Goal: Check status: Check status

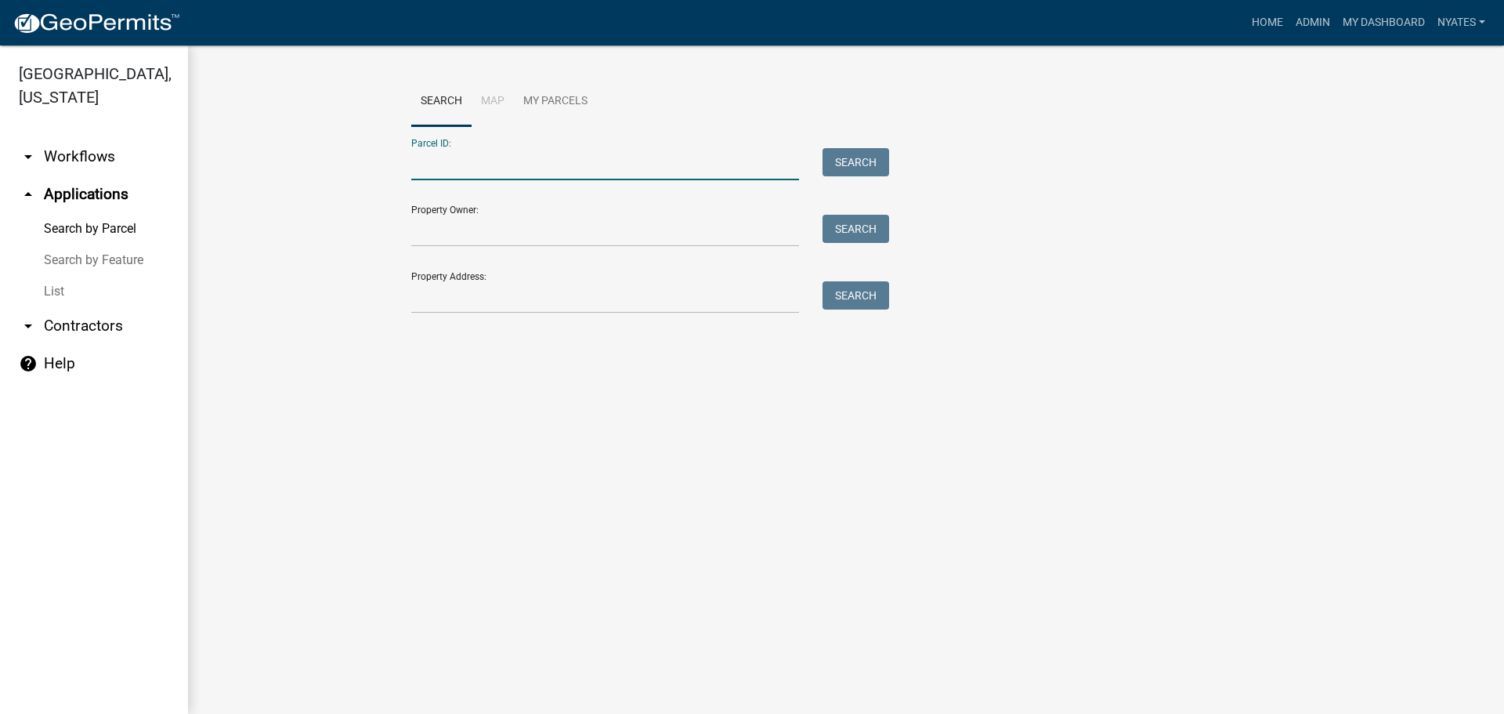
click at [542, 178] on input "Parcel ID:" at bounding box center [605, 164] width 388 height 32
type input "14000990669000"
click at [832, 161] on button "Search" at bounding box center [856, 162] width 67 height 28
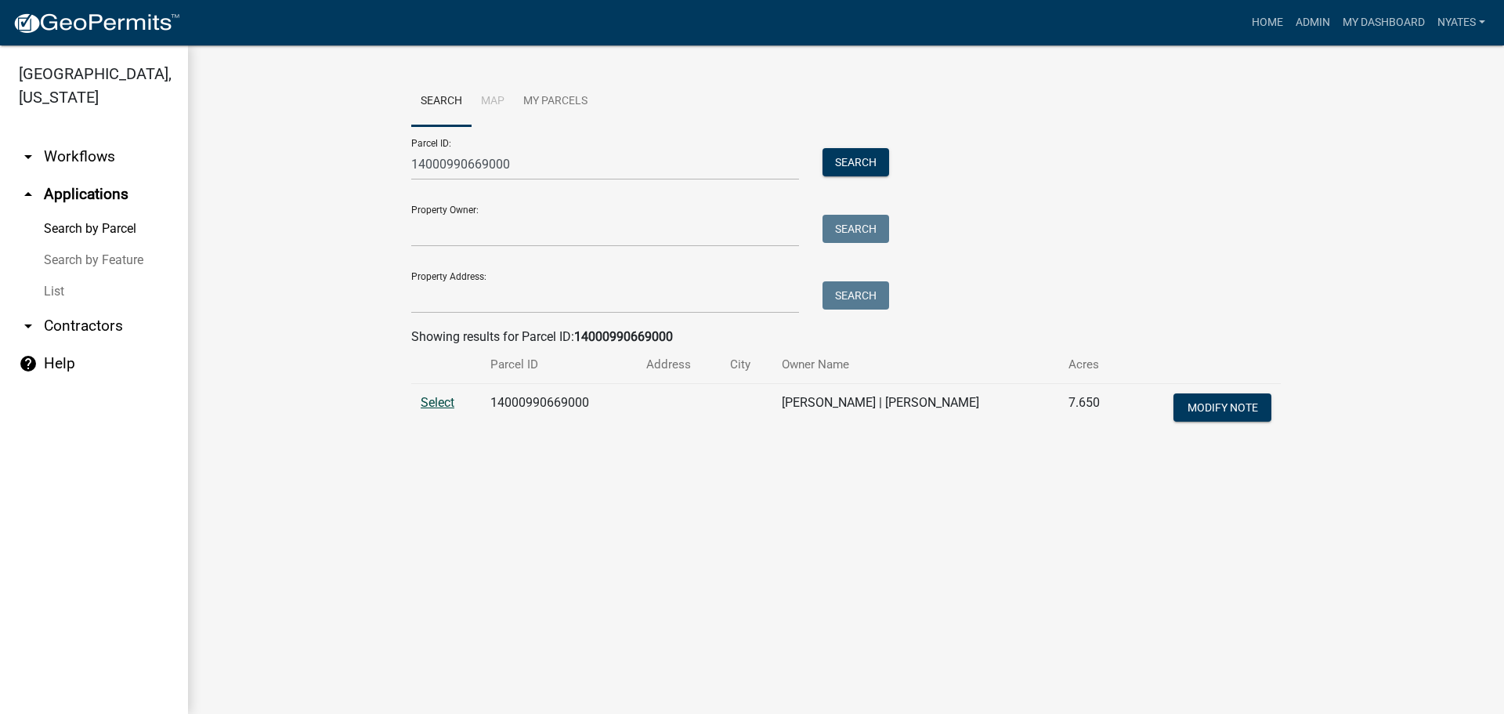
click at [441, 398] on span "Select" at bounding box center [438, 402] width 34 height 15
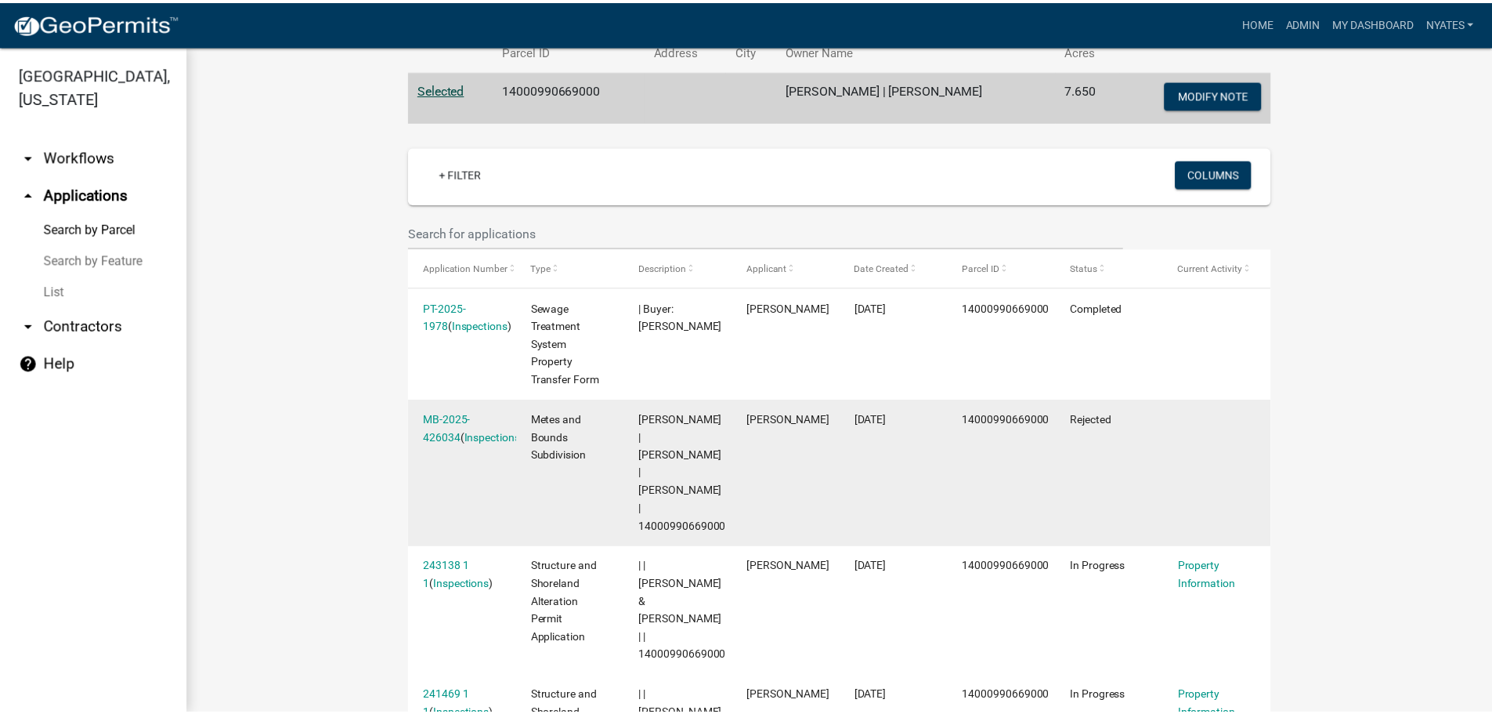
scroll to position [392, 0]
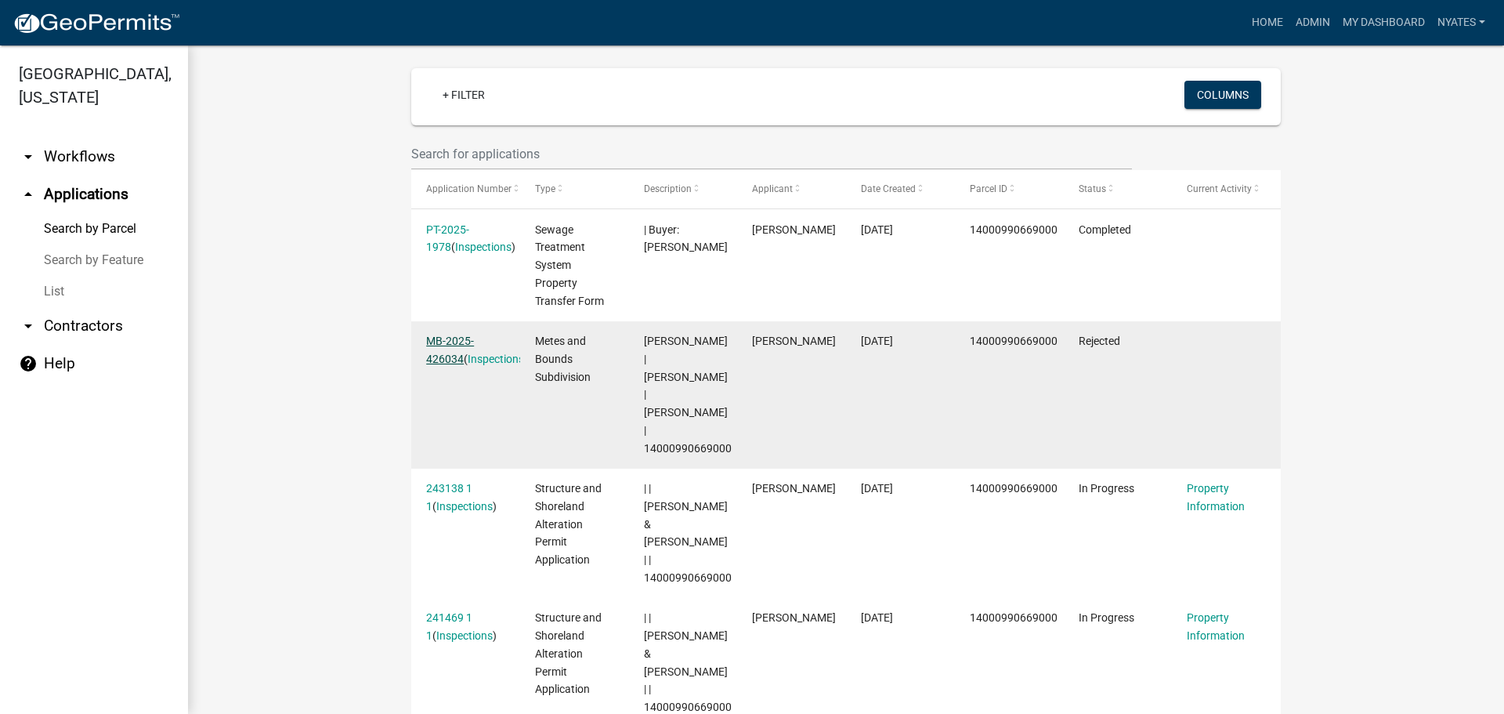
click at [441, 346] on link "MB-2025-426034" at bounding box center [450, 350] width 48 height 31
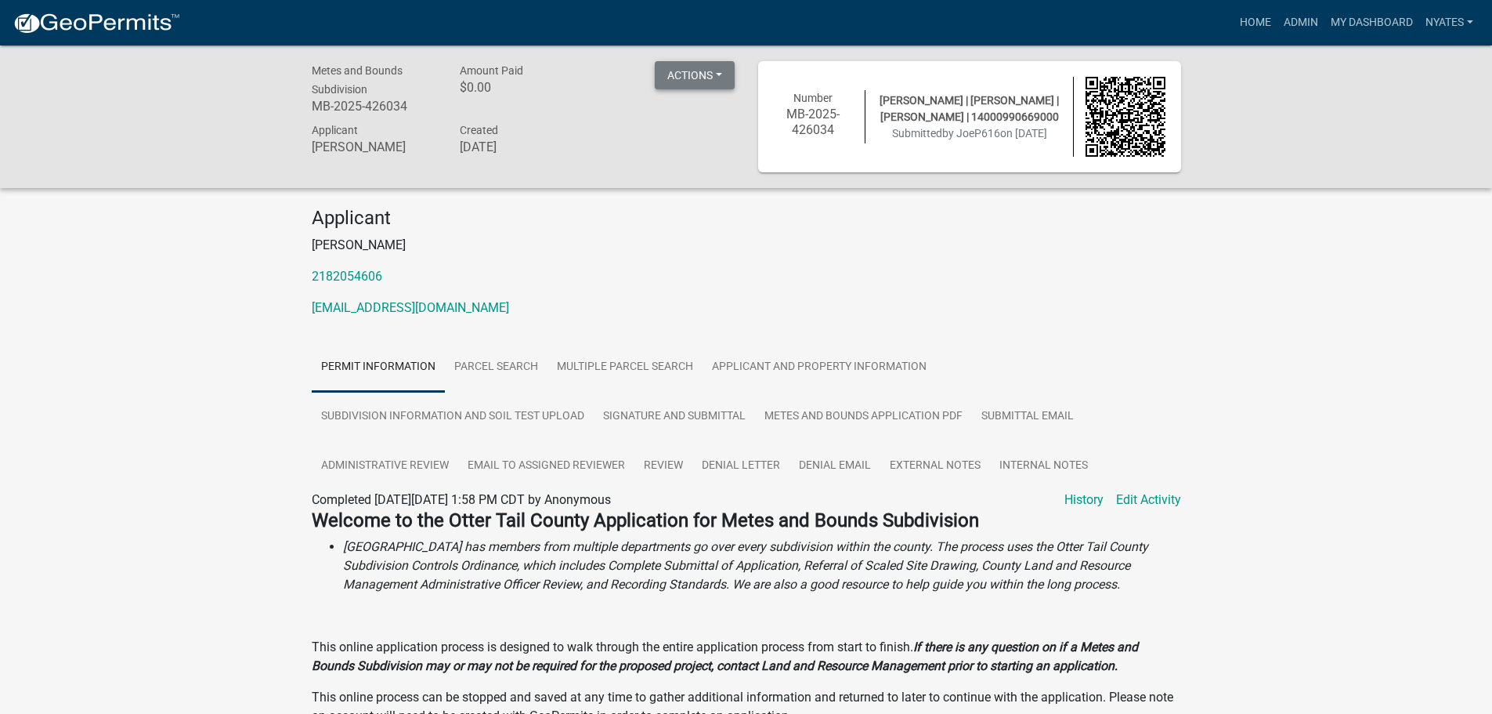
click at [712, 78] on button "Actions" at bounding box center [695, 75] width 80 height 28
click at [728, 113] on link "Printer Friendly" at bounding box center [764, 116] width 219 height 38
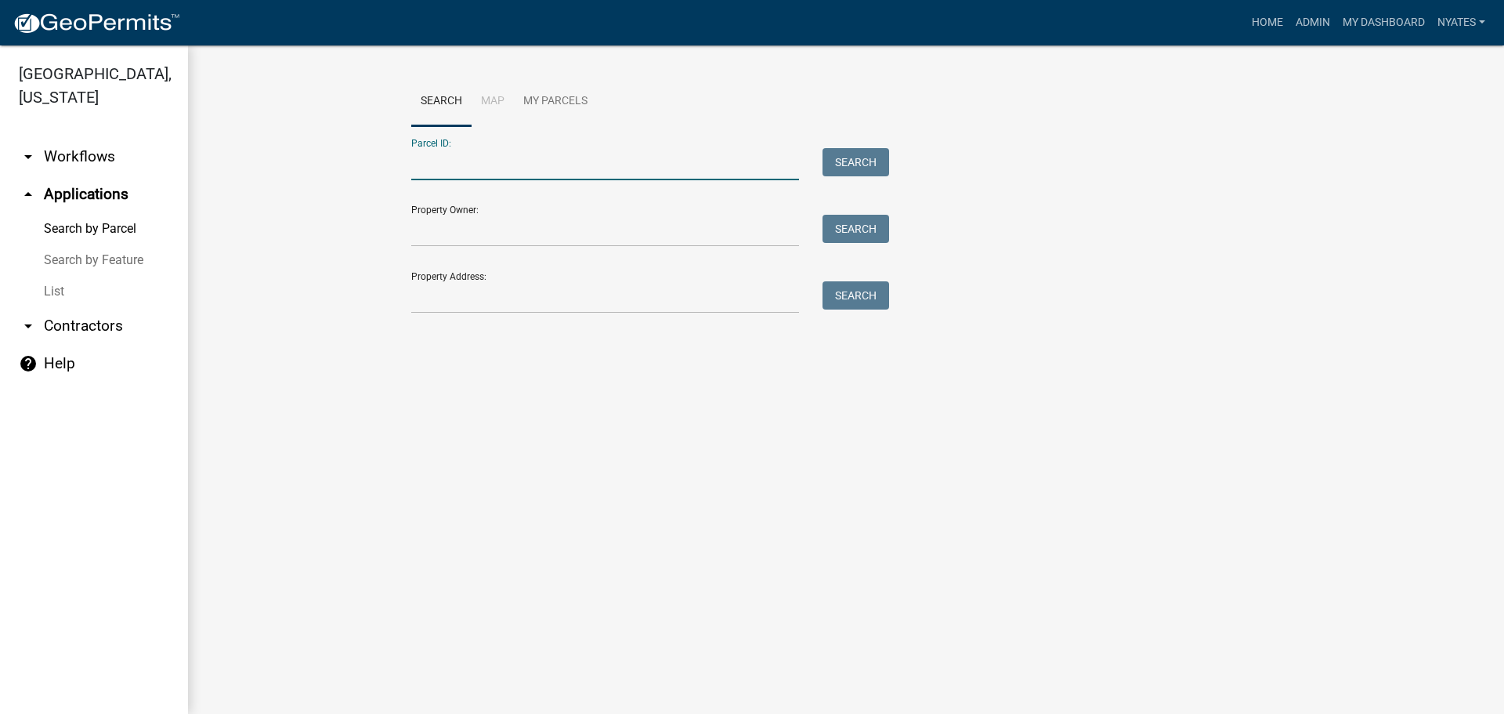
click at [461, 156] on input "Parcel ID:" at bounding box center [605, 164] width 388 height 32
type input "14000990669000"
click at [846, 154] on button "Search" at bounding box center [856, 162] width 67 height 28
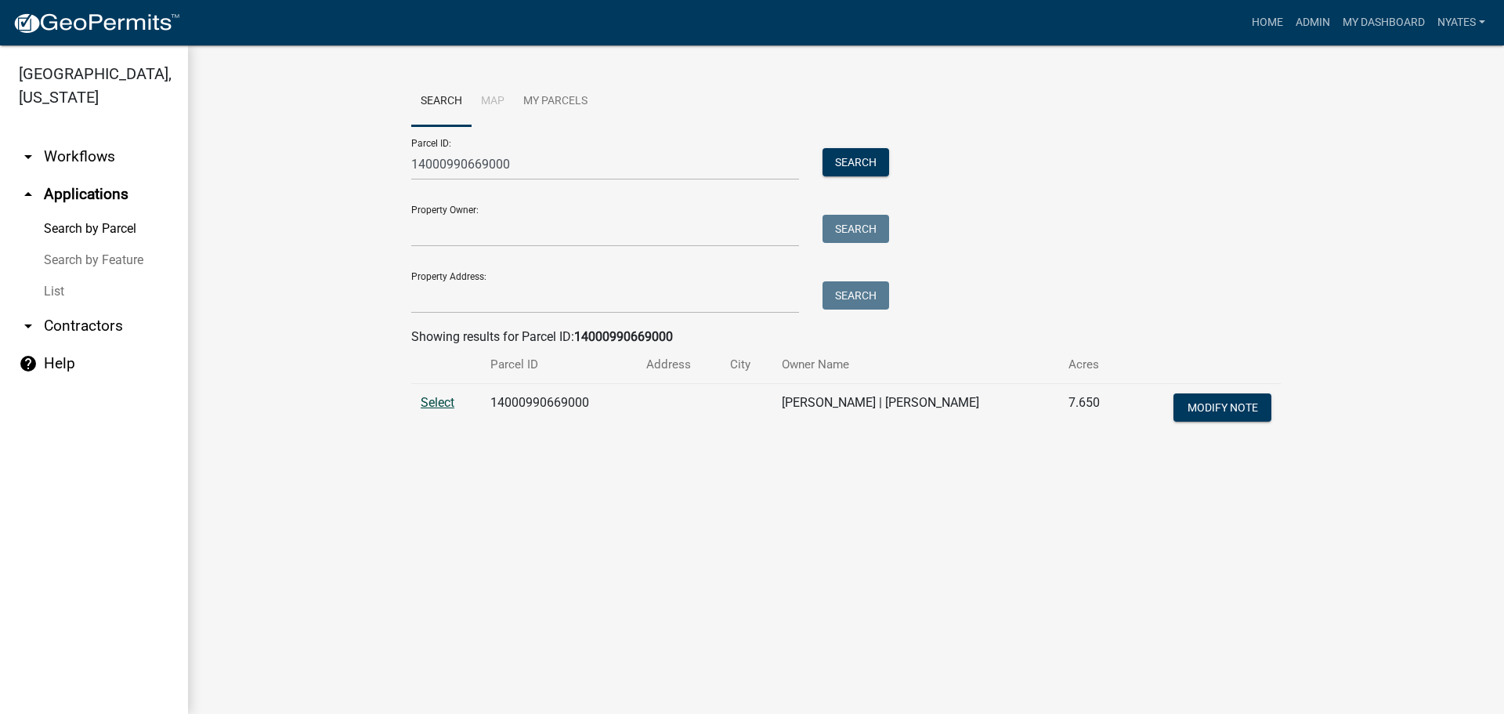
click at [431, 397] on span "Select" at bounding box center [438, 402] width 34 height 15
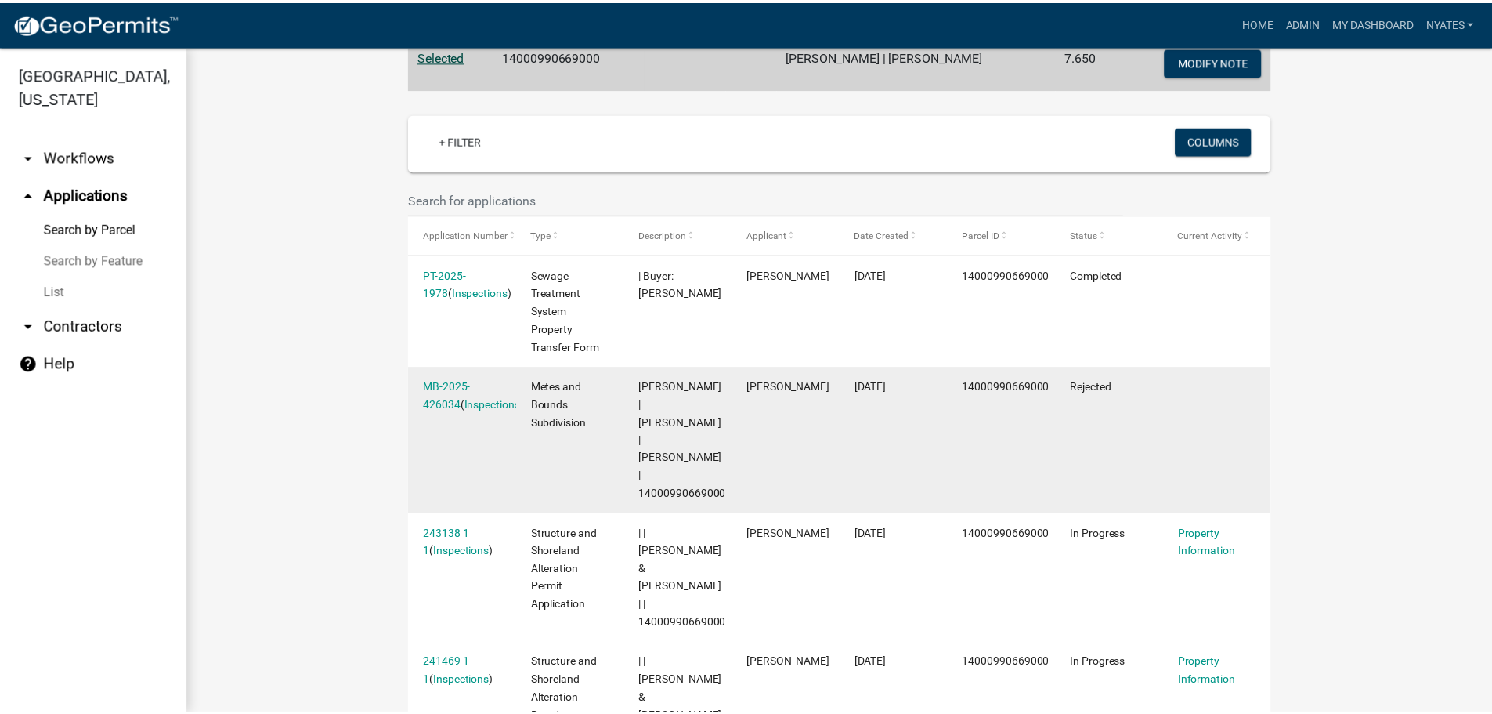
scroll to position [374, 0]
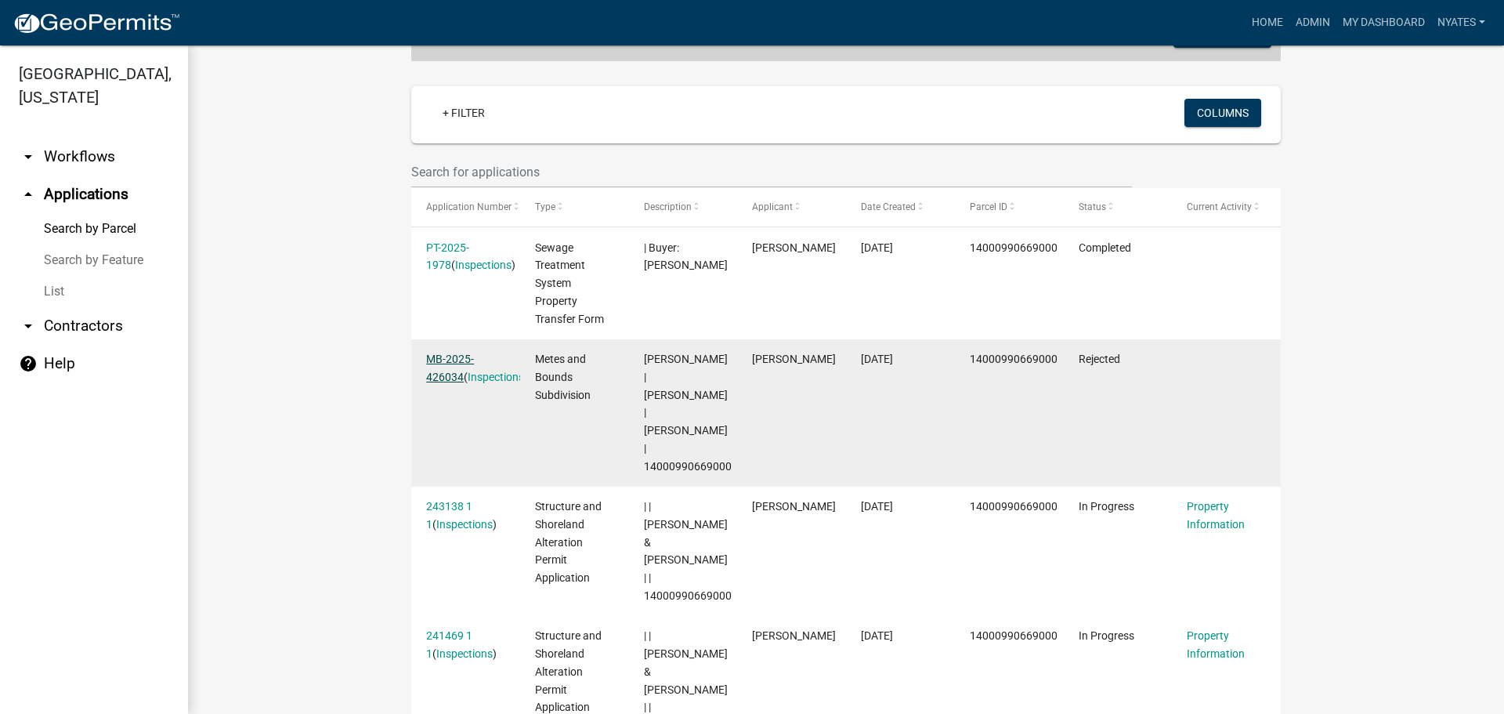
click at [440, 371] on link "MB-2025-426034" at bounding box center [450, 368] width 48 height 31
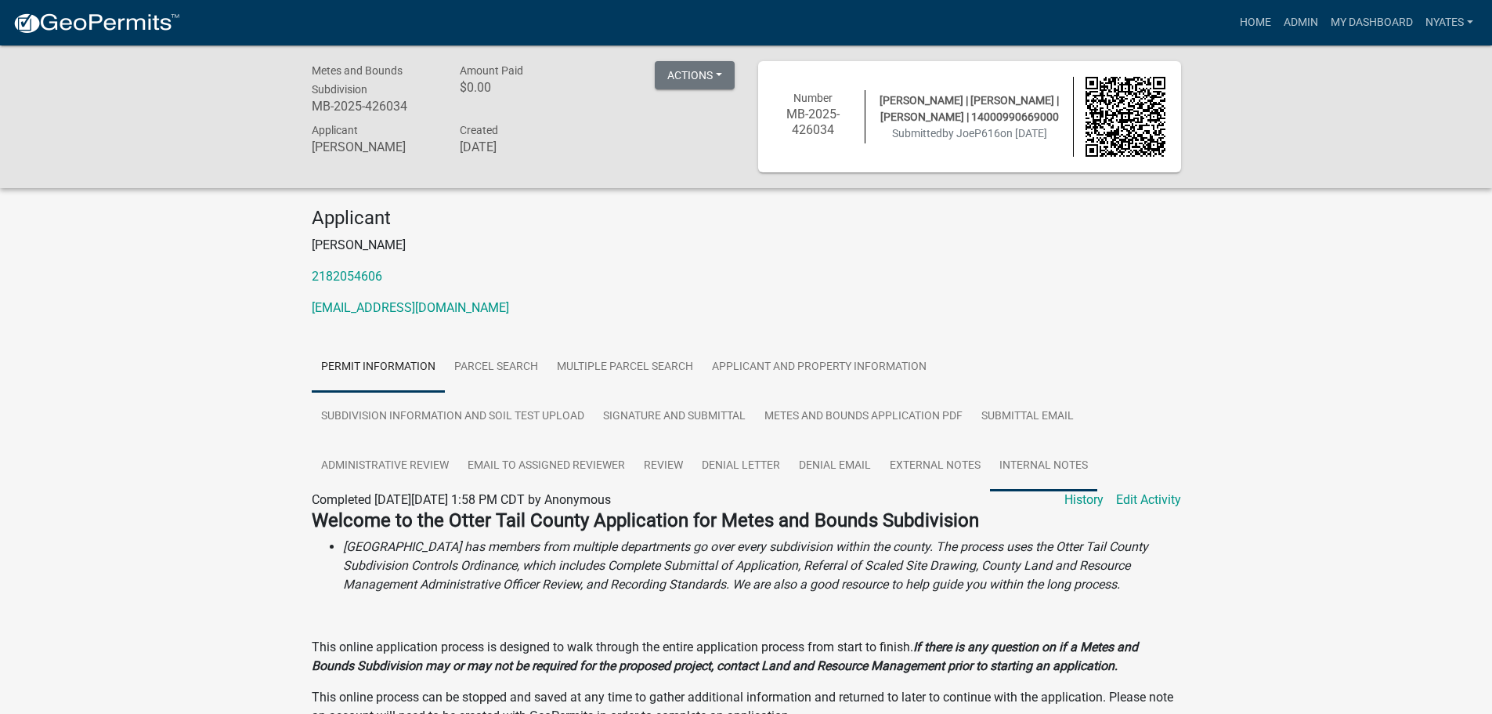
click at [1016, 466] on link "Internal Notes" at bounding box center [1043, 466] width 107 height 50
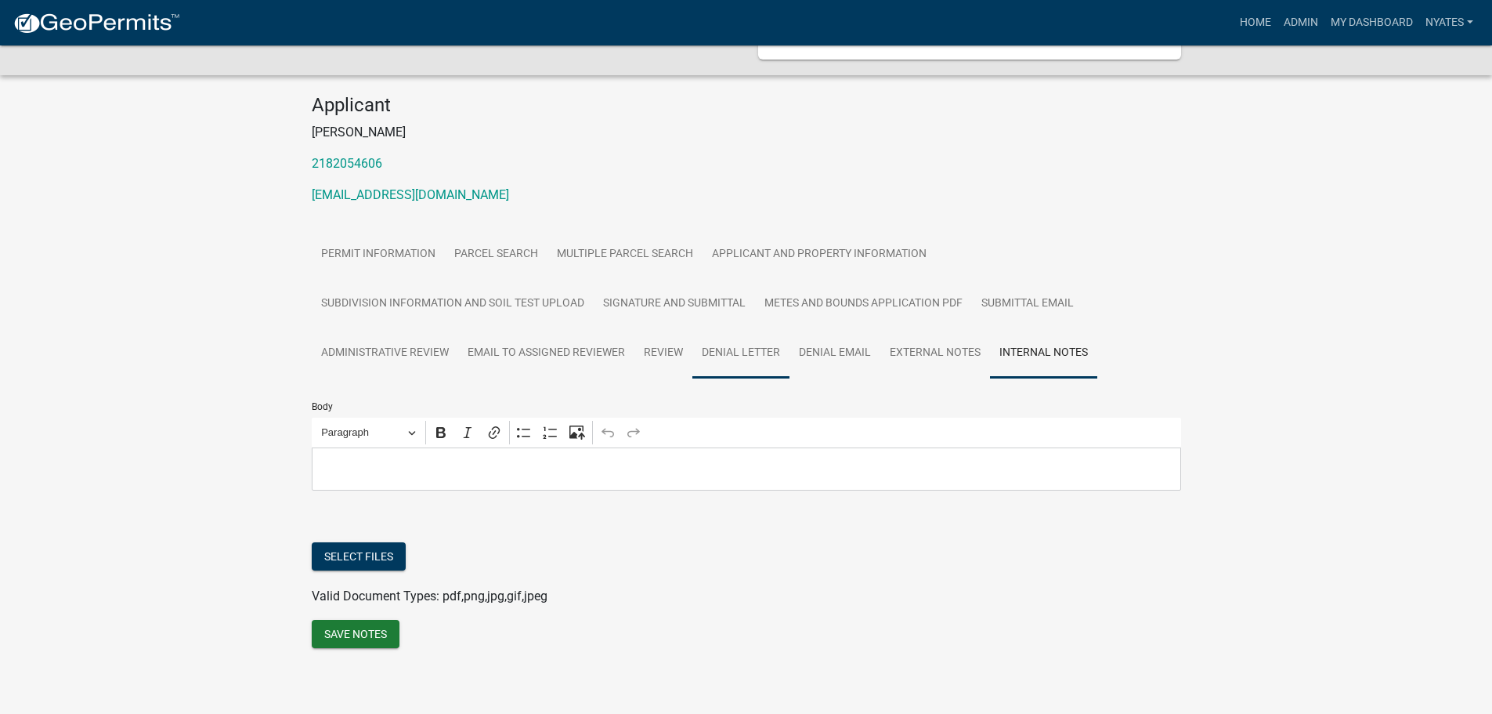
scroll to position [118, 0]
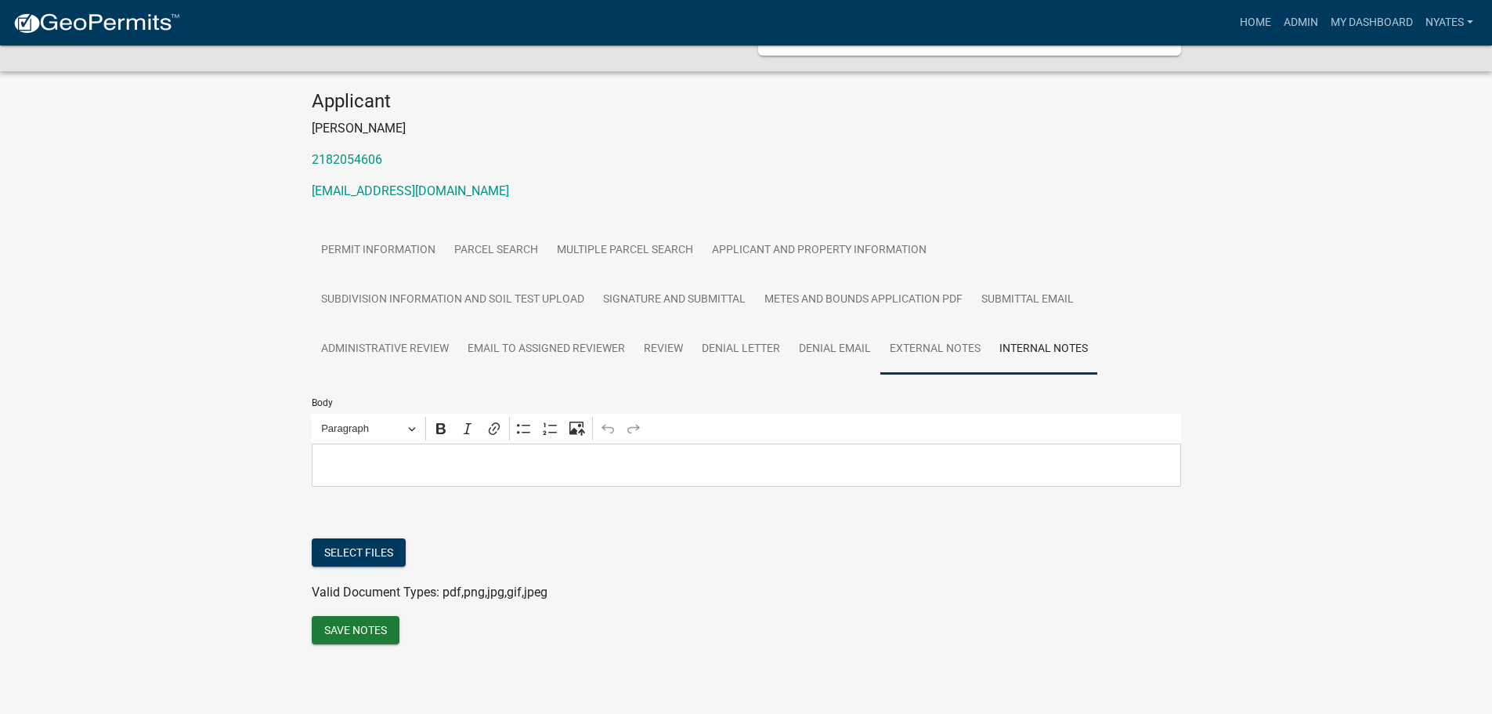
click at [932, 350] on link "External Notes" at bounding box center [936, 349] width 110 height 50
click at [820, 341] on link "Denial Email" at bounding box center [835, 349] width 91 height 50
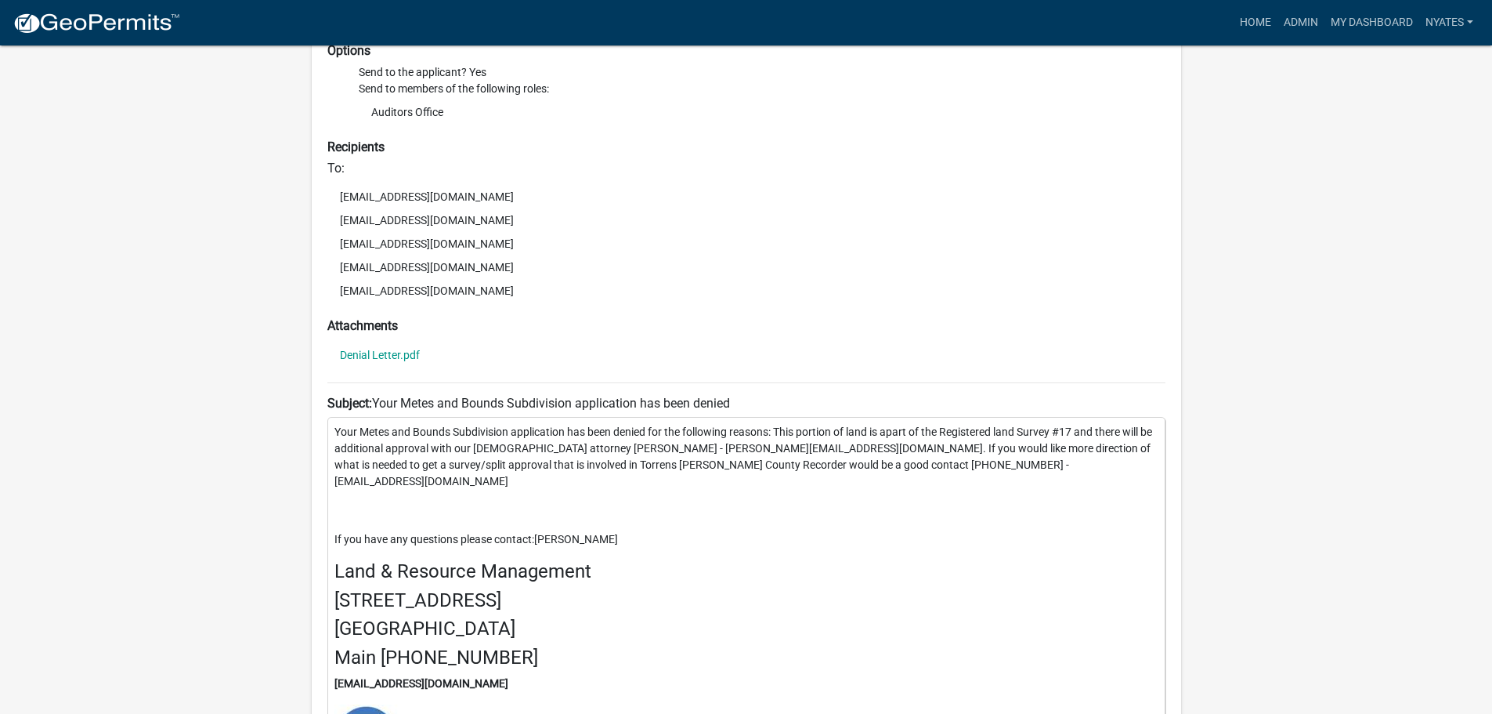
scroll to position [588, 0]
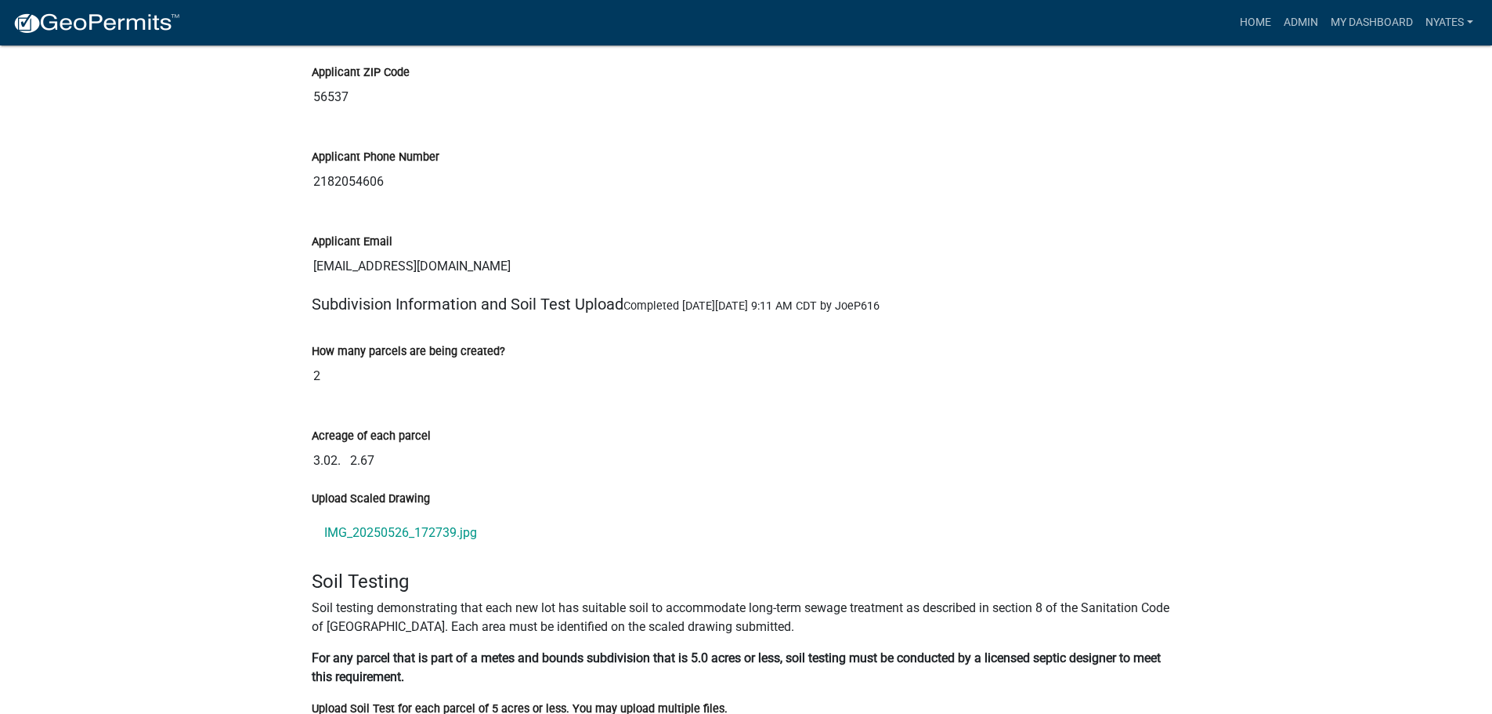
scroll to position [3526, 0]
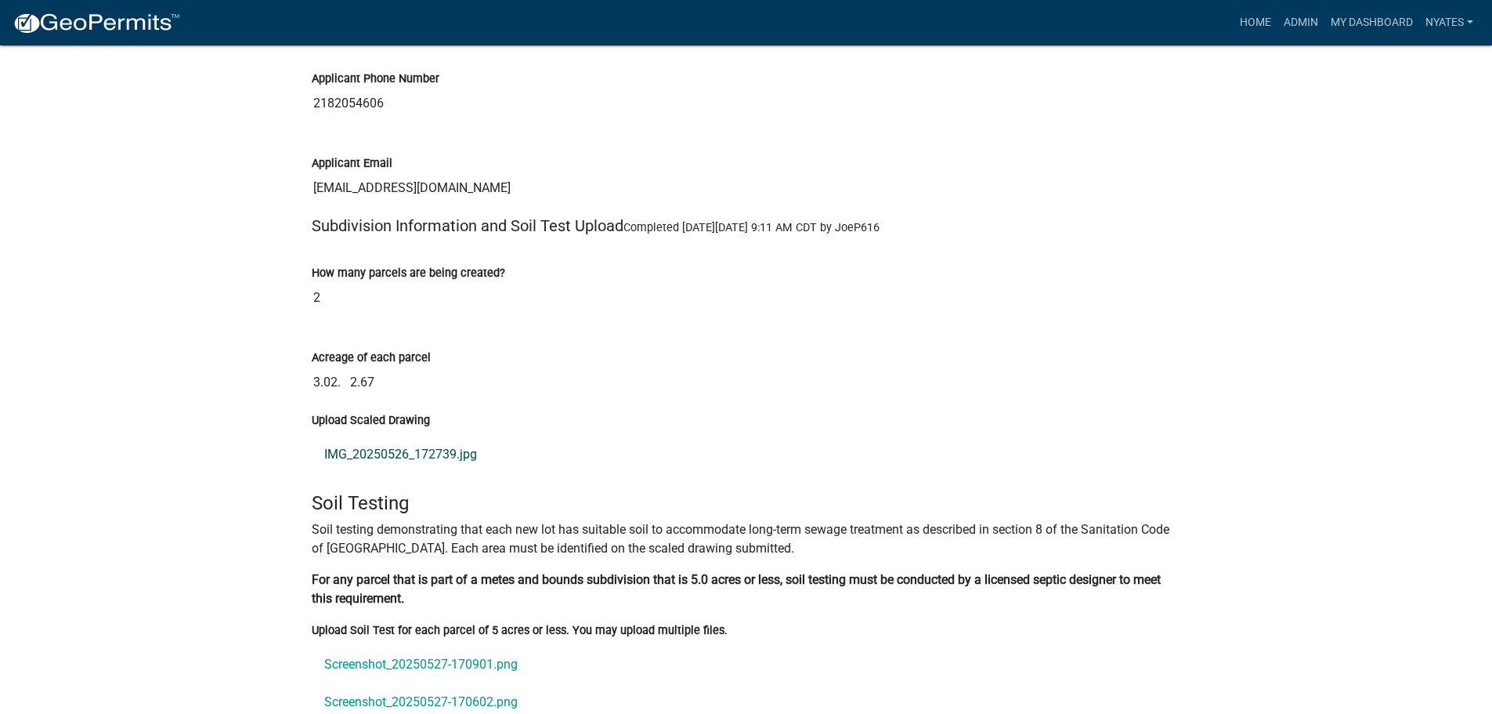
click at [407, 456] on link "IMG_20250526_172739.jpg" at bounding box center [747, 455] width 870 height 38
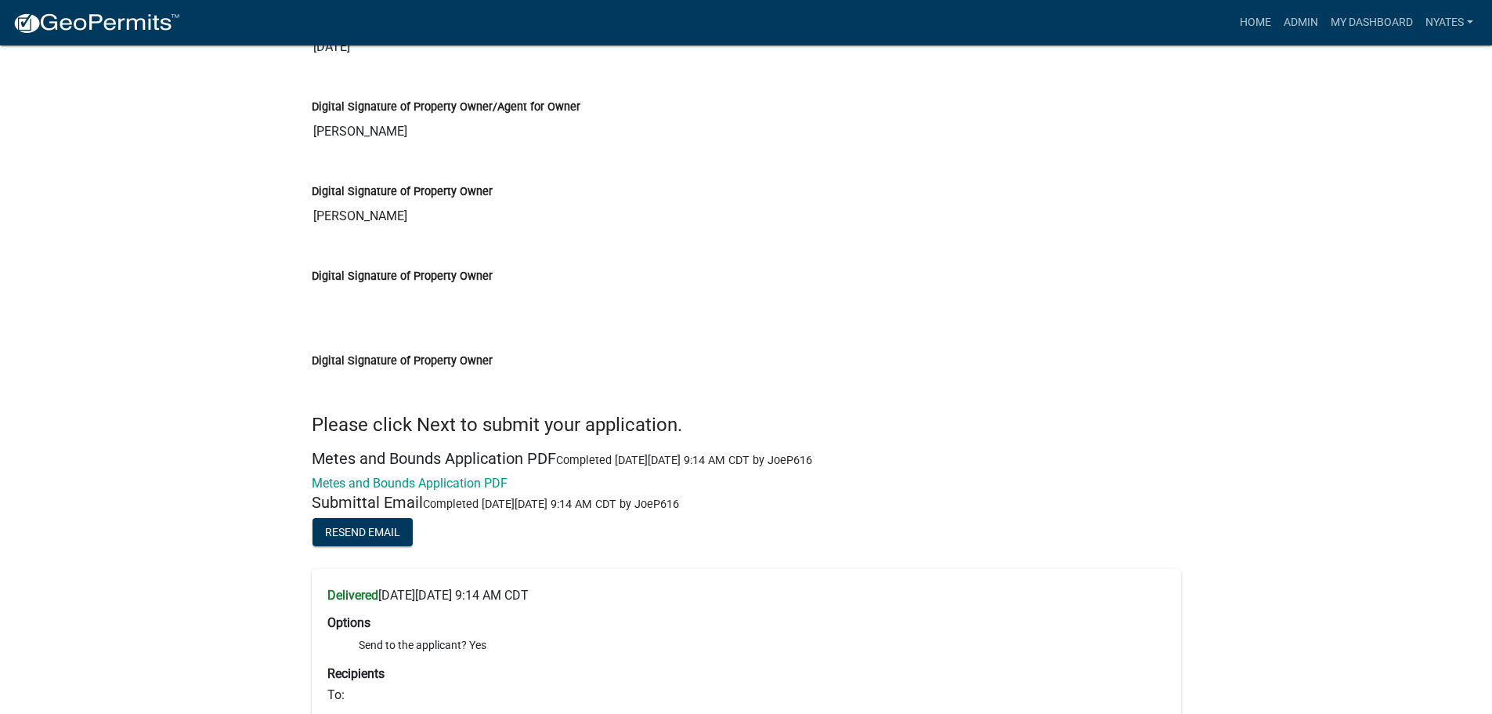
scroll to position [4622, 0]
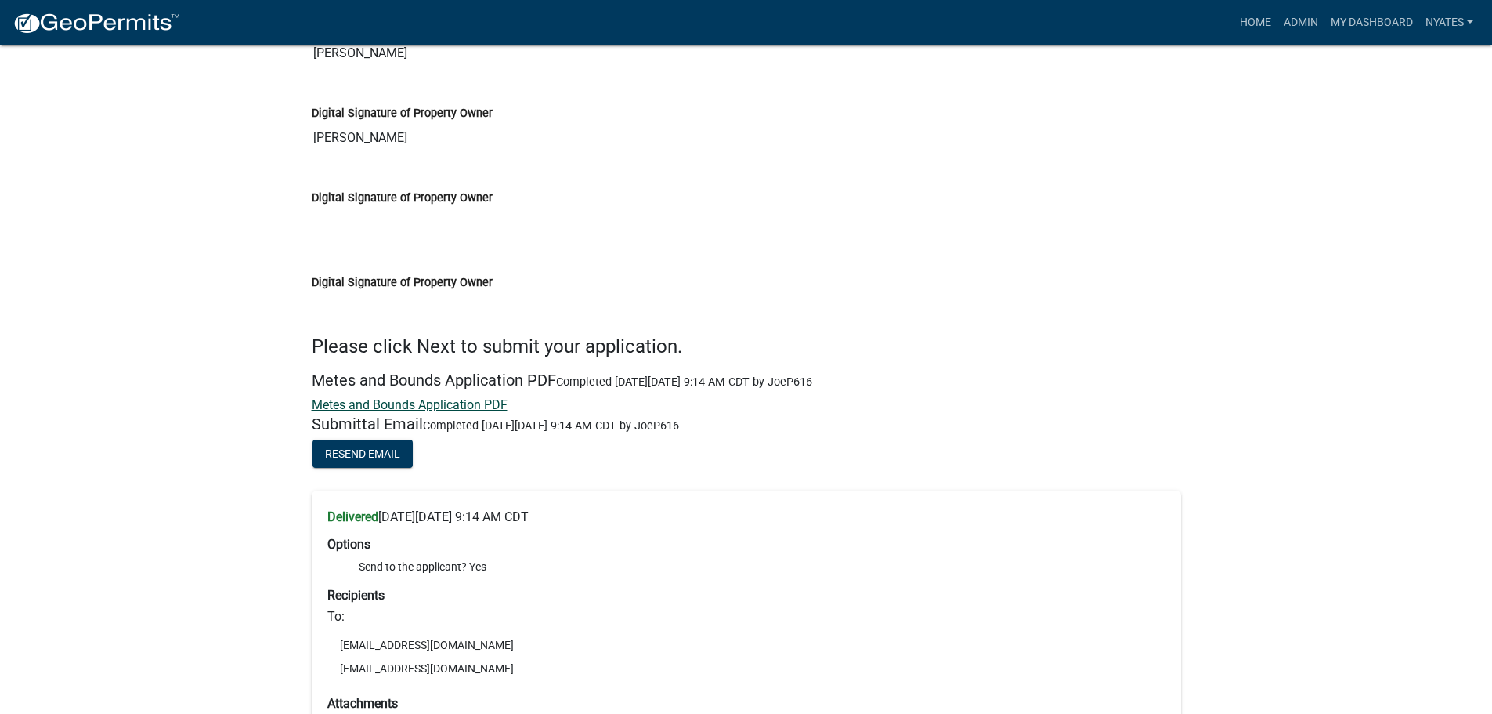
click at [441, 400] on link "Metes and Bounds Application PDF" at bounding box center [410, 404] width 196 height 15
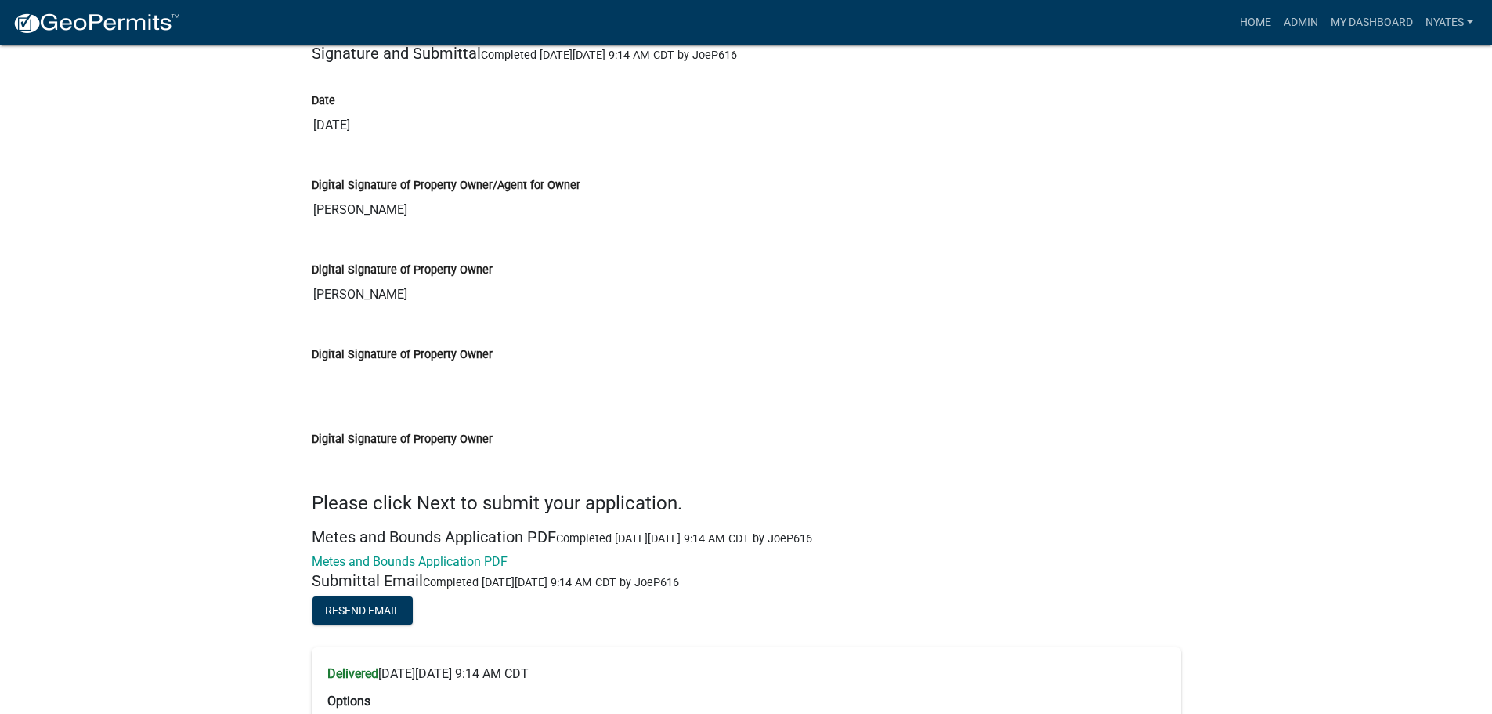
scroll to position [4152, 0]
